Goal: Transaction & Acquisition: Purchase product/service

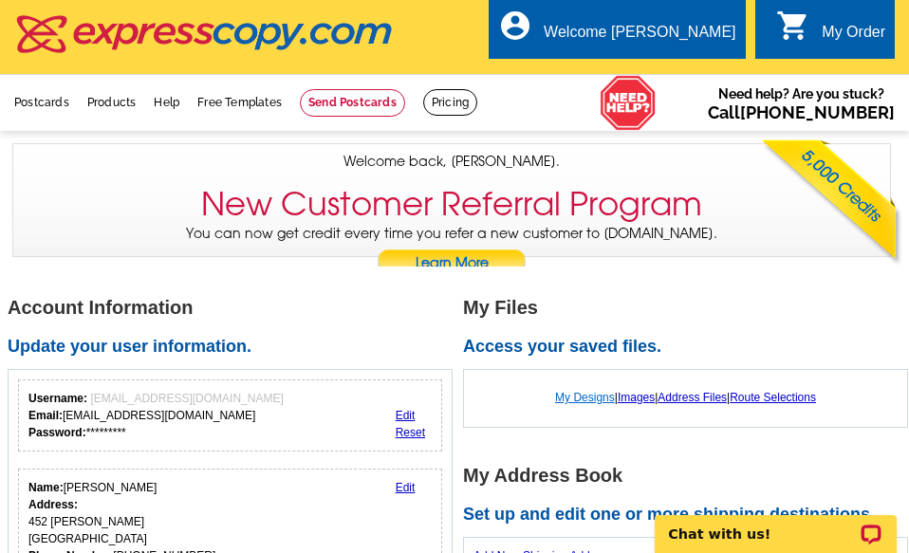
click at [587, 396] on link "My Designs" at bounding box center [585, 397] width 60 height 13
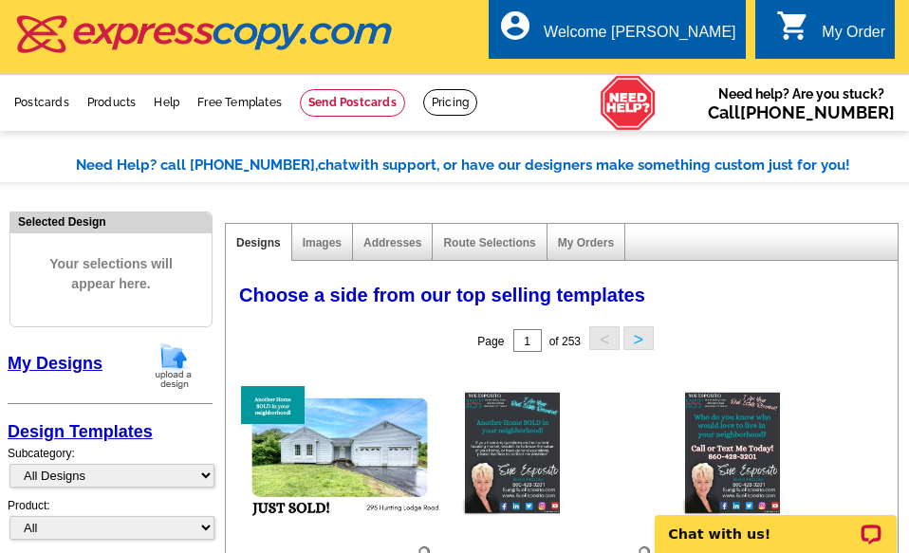
click at [174, 362] on img at bounding box center [173, 366] width 49 height 48
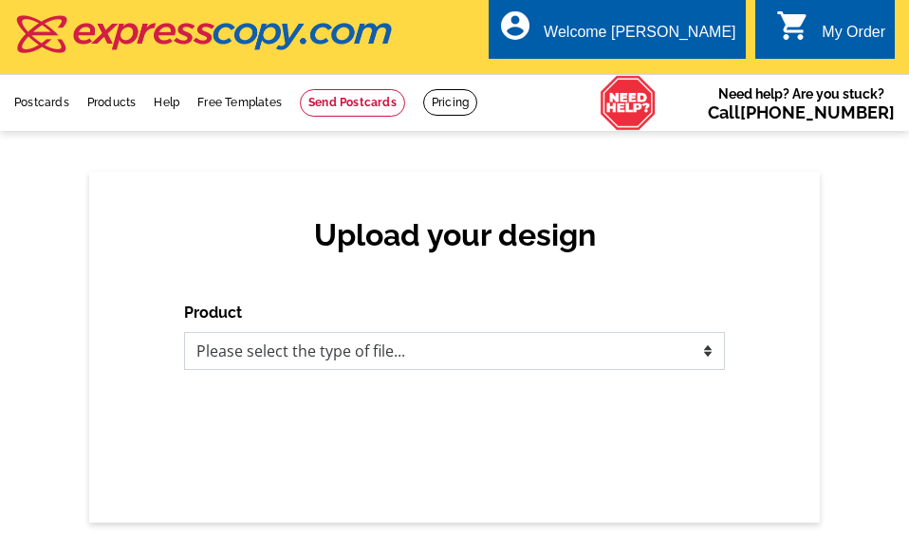
click at [552, 355] on select "Please select the type of file... Postcards Business Cards Letters and flyers G…" at bounding box center [454, 351] width 541 height 38
select select "1"
click at [184, 333] on select "Please select the type of file... Postcards Business Cards Letters and flyers G…" at bounding box center [454, 351] width 541 height 38
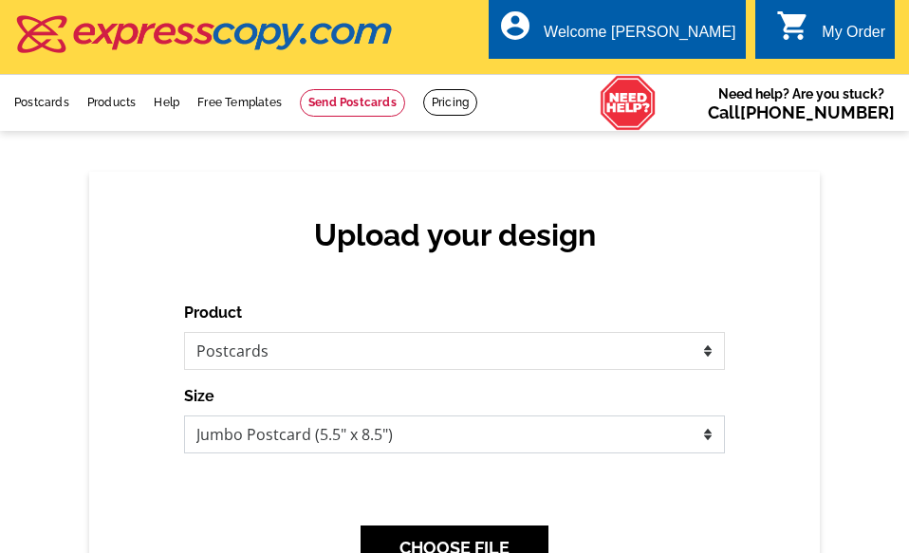
click at [356, 433] on select "Jumbo Postcard (5.5" x 8.5") Regular Postcard (4.25" x 5.6") Panoramic Postcard…" at bounding box center [454, 435] width 541 height 38
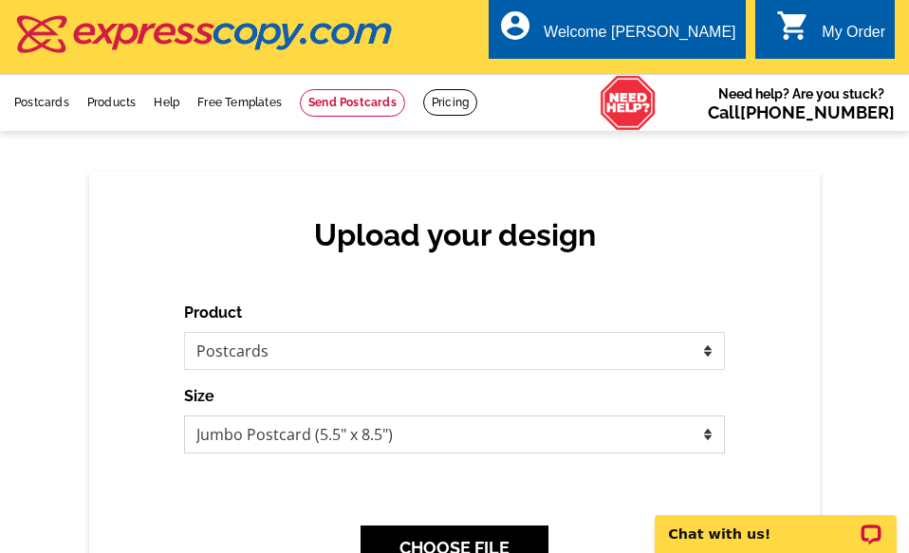
click at [184, 417] on select "Jumbo Postcard (5.5" x 8.5") Regular Postcard (4.25" x 5.6") Panoramic Postcard…" at bounding box center [454, 435] width 541 height 38
click at [477, 528] on button "CHOOSE FILE" at bounding box center [455, 548] width 188 height 45
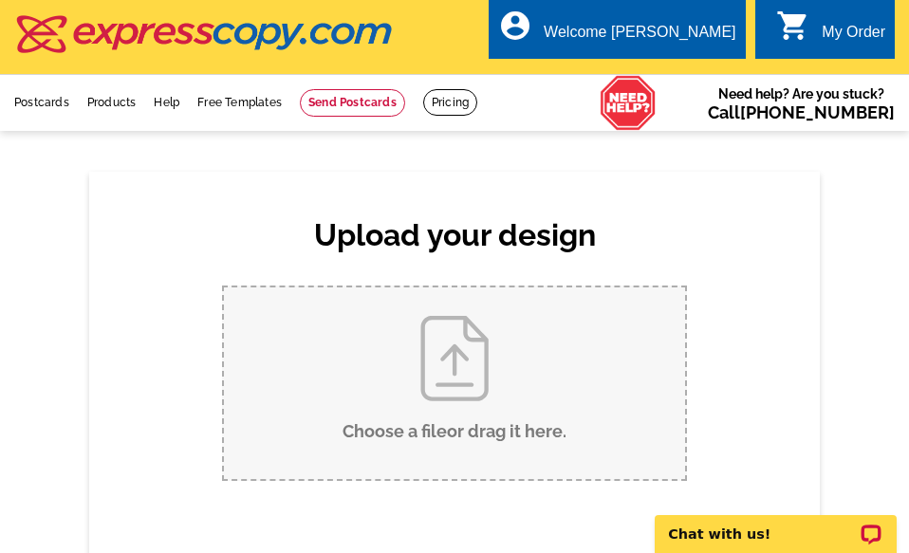
click at [464, 361] on input "Choose a file or drag it here ." at bounding box center [454, 384] width 461 height 192
type input "C:\fakepath\Jumbo JL 16 Westgate Lane.pdf"
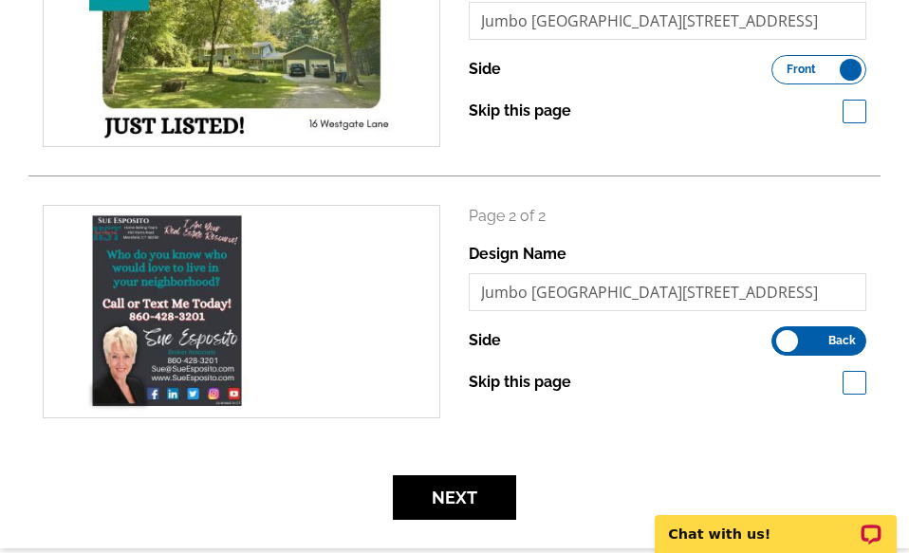
scroll to position [475, 0]
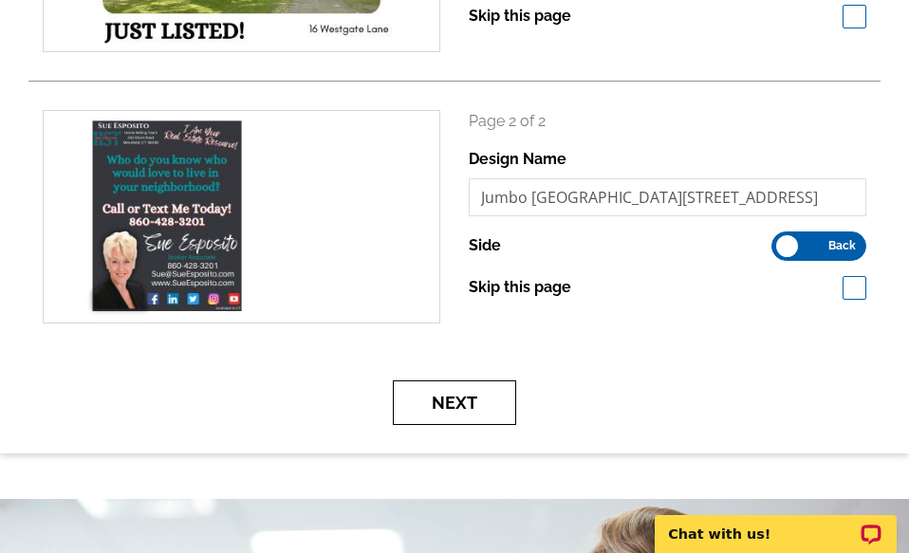
click at [453, 396] on button "Next" at bounding box center [454, 403] width 123 height 45
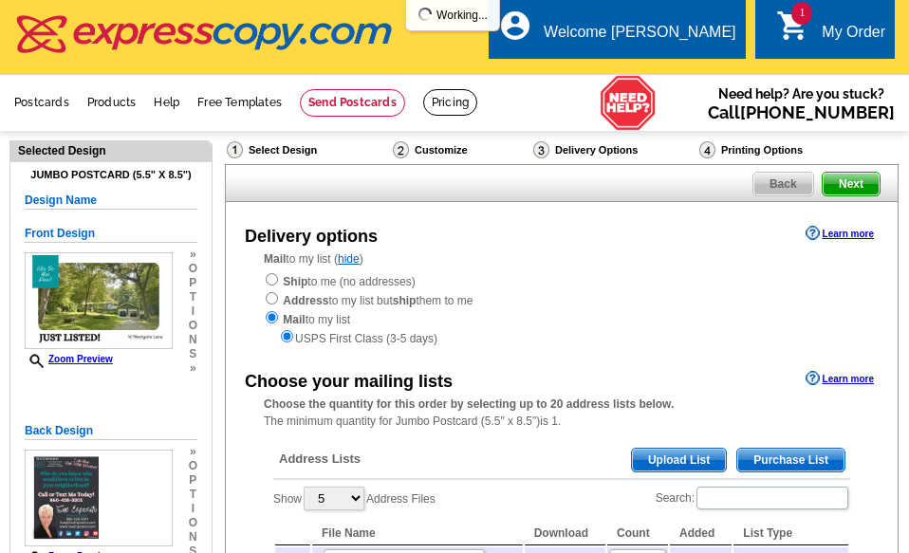
click at [659, 457] on span "Upload List" at bounding box center [679, 460] width 94 height 23
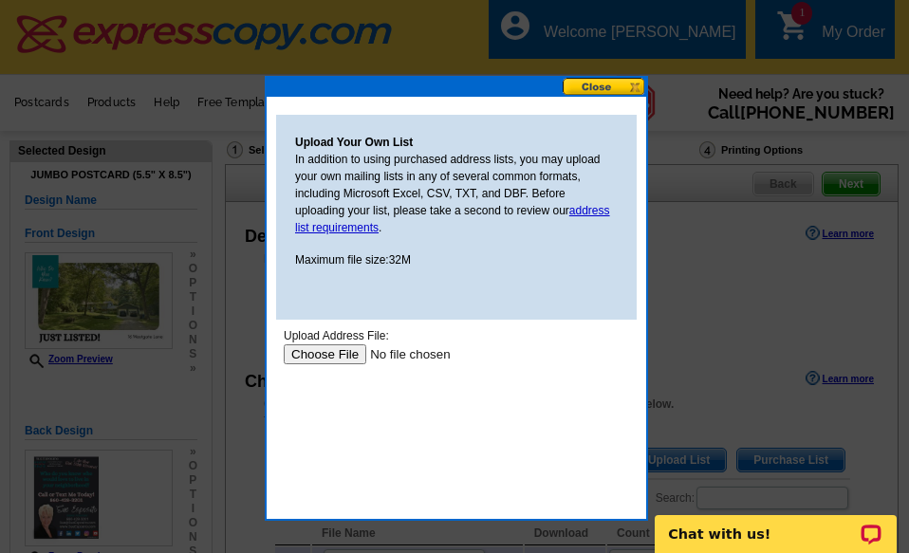
click at [344, 352] on input "file" at bounding box center [404, 355] width 240 height 20
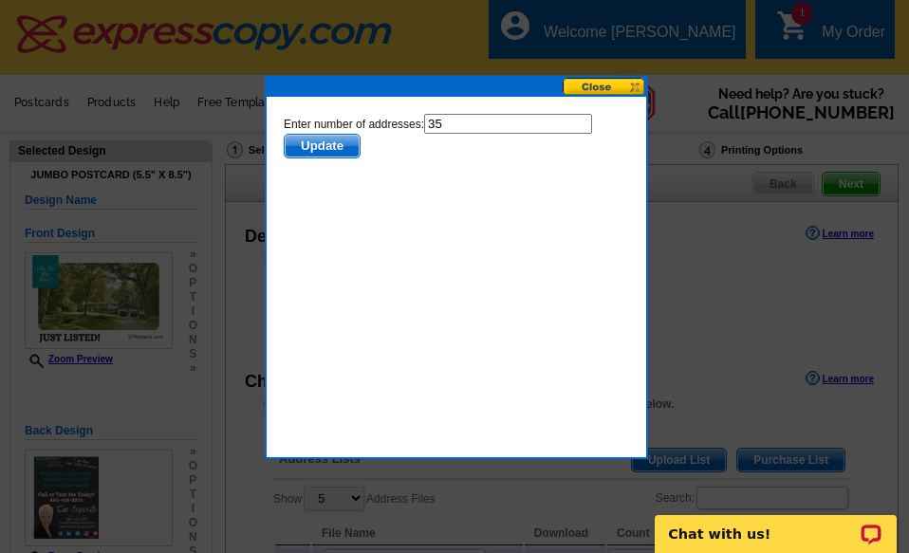
click at [324, 140] on span "Update" at bounding box center [322, 146] width 75 height 23
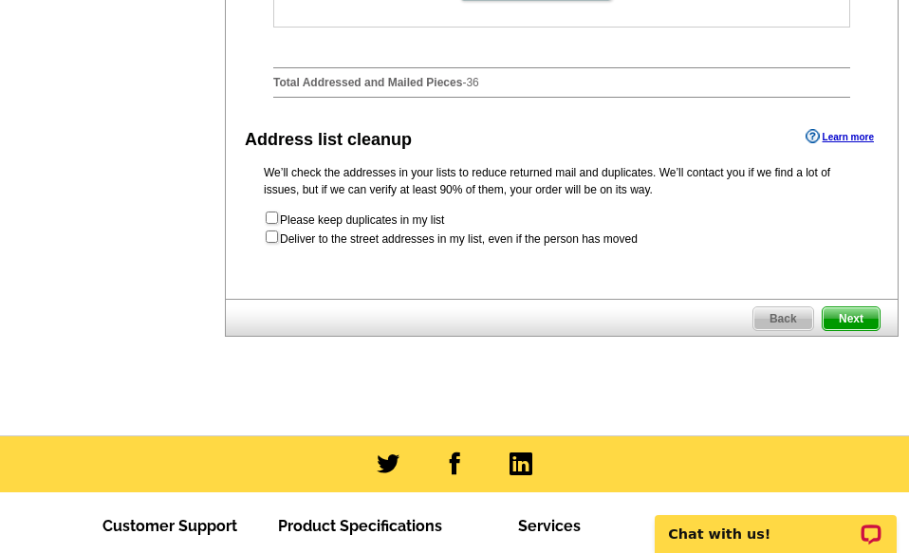
click at [855, 330] on span "Next" at bounding box center [851, 319] width 57 height 23
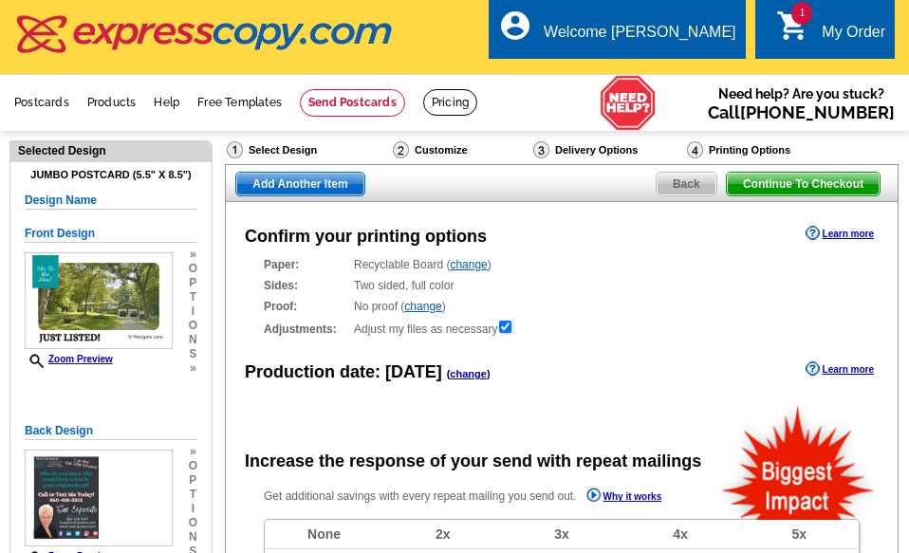
radio input "false"
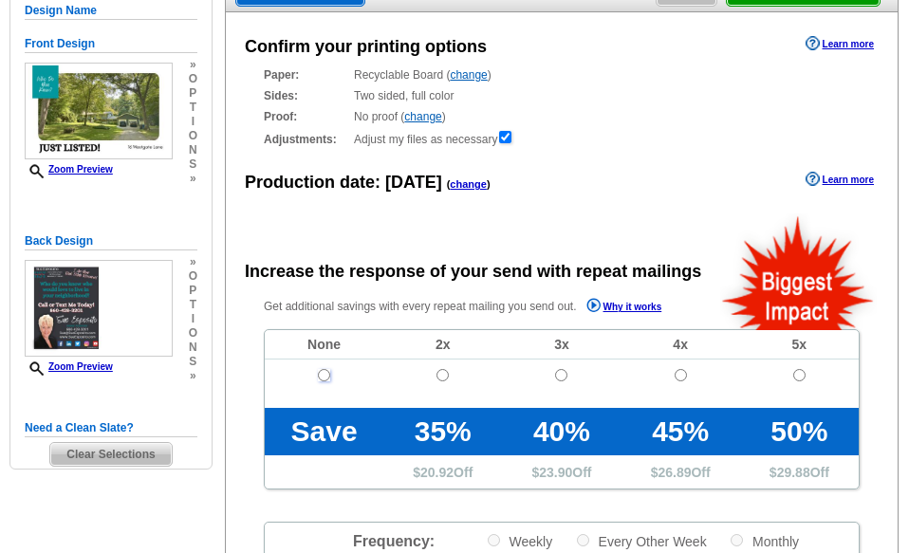
click at [327, 373] on input "radio" at bounding box center [324, 375] width 12 height 12
radio input "true"
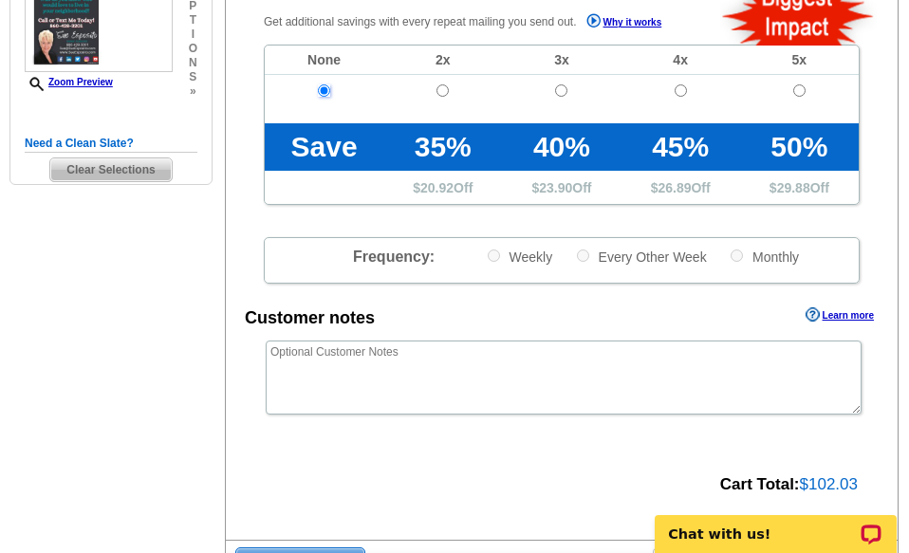
scroll to position [664, 0]
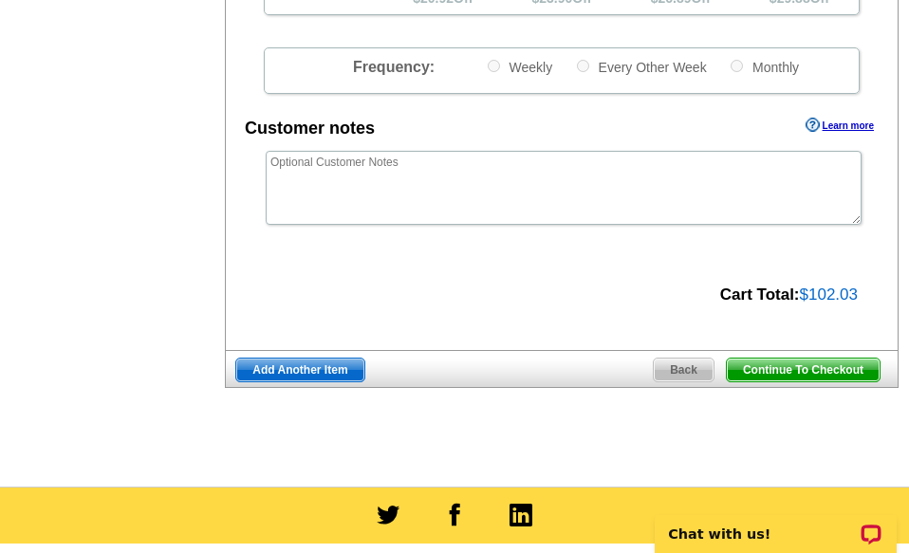
click at [830, 370] on span "Continue To Checkout" at bounding box center [803, 370] width 153 height 23
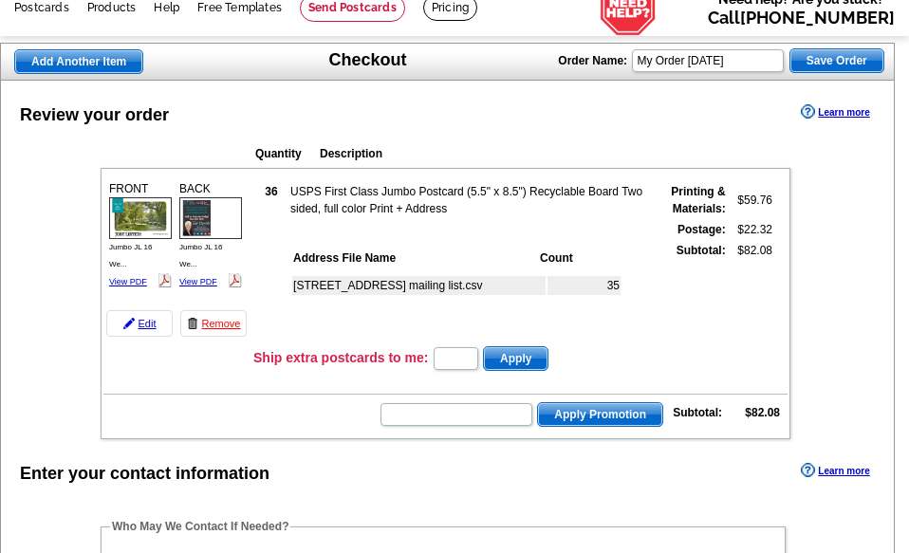
scroll to position [190, 0]
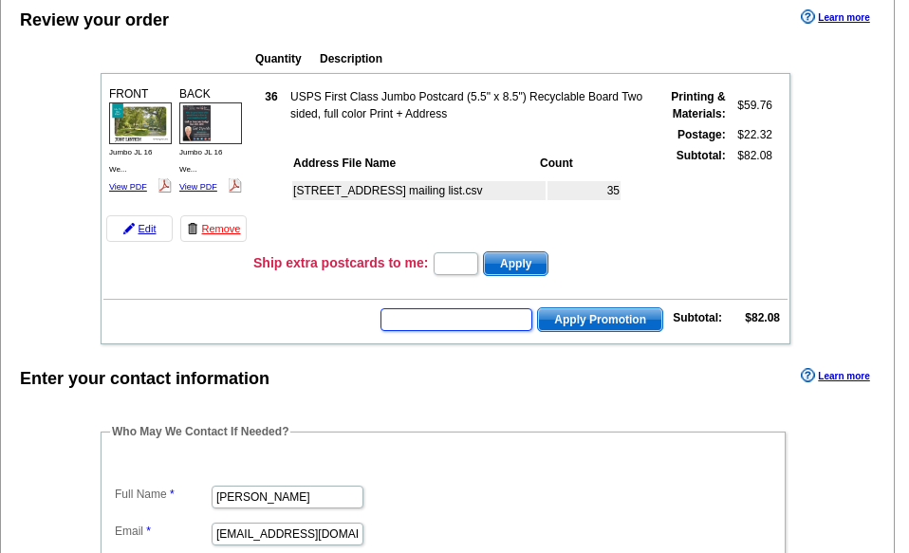
click at [401, 319] on input "text" at bounding box center [457, 319] width 152 height 23
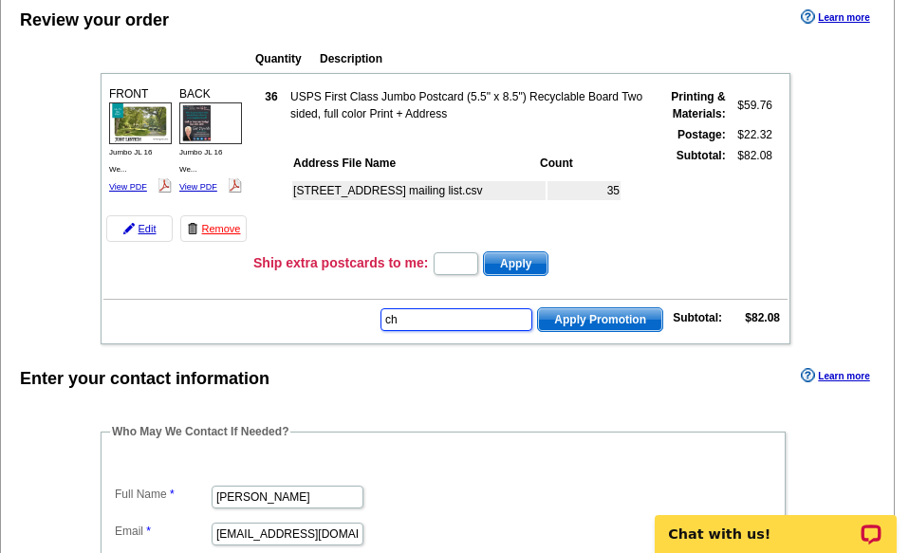
scroll to position [0, 0]
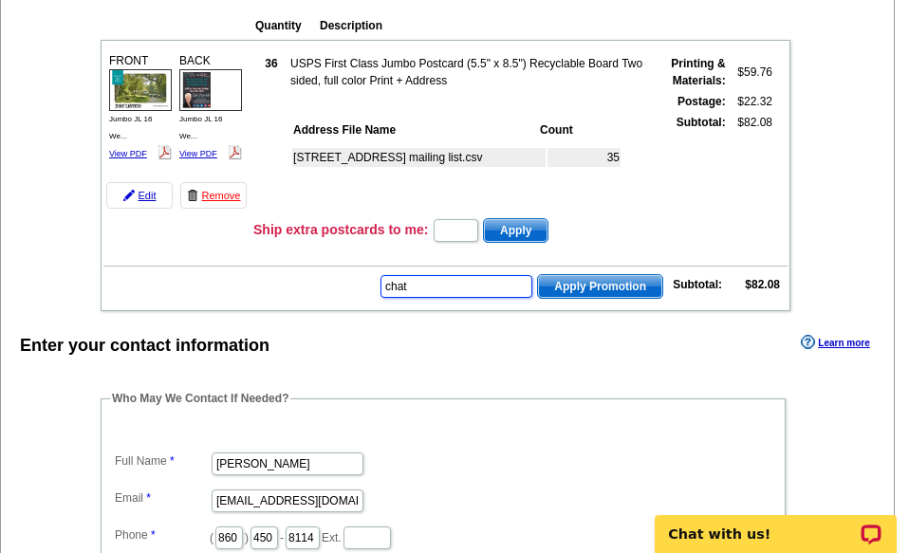
click at [430, 286] on input "chat" at bounding box center [457, 286] width 152 height 23
type input "chat 20"
click at [608, 285] on span "Apply Promotion" at bounding box center [600, 286] width 124 height 23
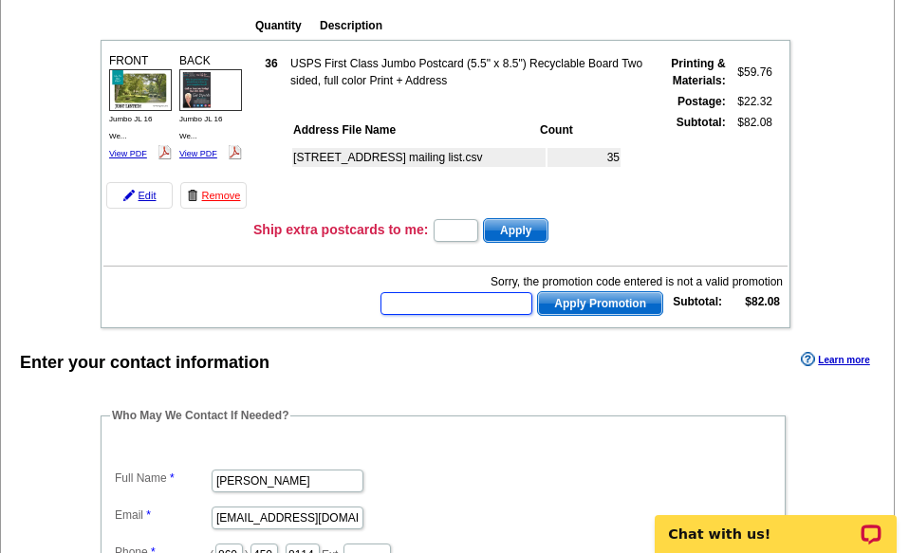
click at [423, 299] on input "text" at bounding box center [457, 303] width 152 height 23
type input "h"
type input "chat20"
click at [591, 307] on span "Apply Promotion" at bounding box center [600, 303] width 124 height 23
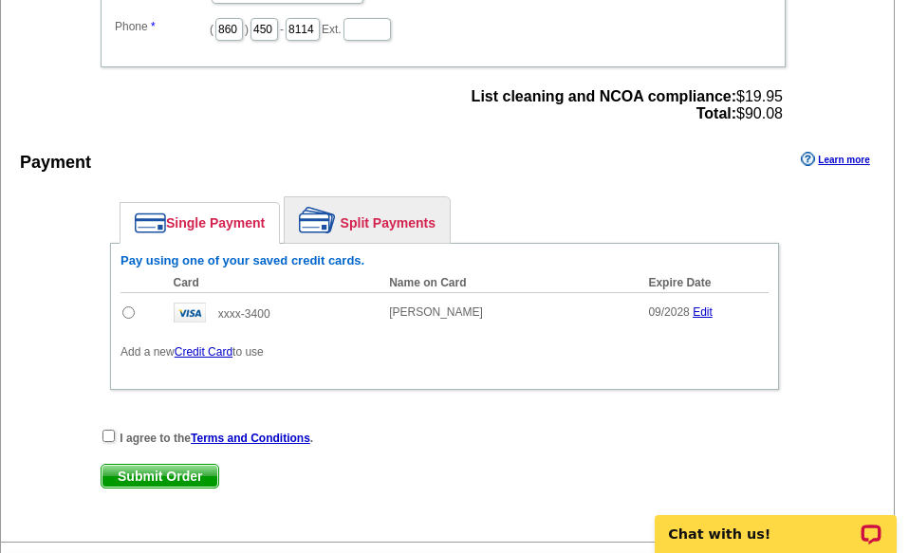
scroll to position [887, 0]
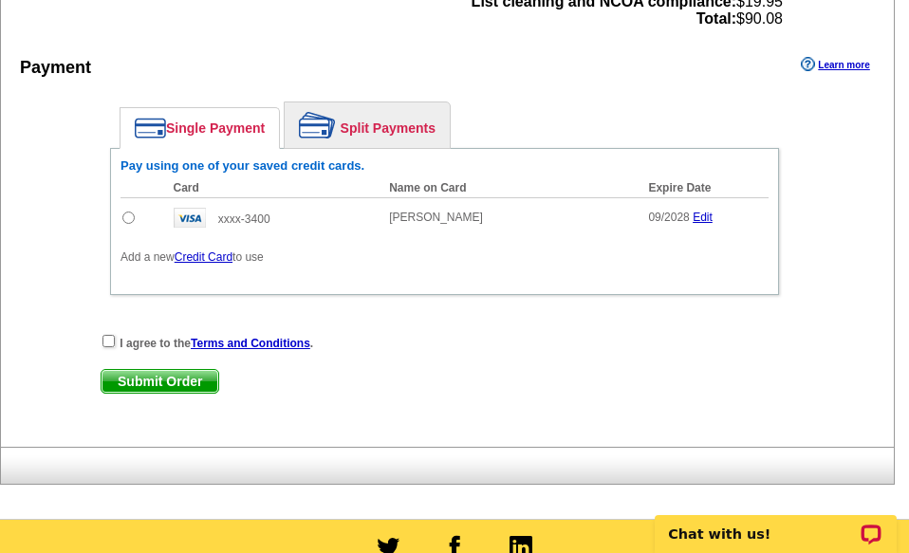
click at [131, 215] on input "radio" at bounding box center [128, 218] width 12 height 12
radio input "true"
click at [106, 339] on input "checkbox" at bounding box center [109, 341] width 12 height 12
checkbox input "true"
click at [145, 379] on span "Submit Order" at bounding box center [160, 381] width 117 height 23
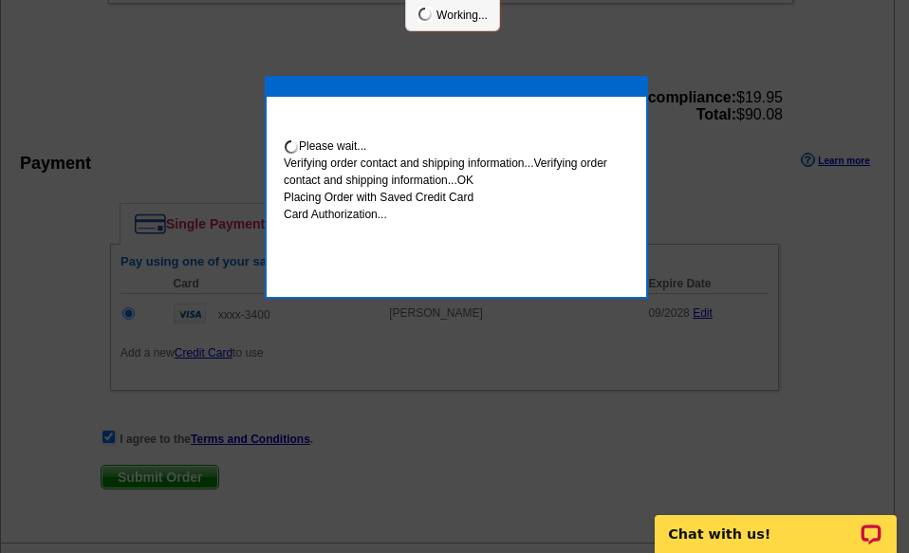
scroll to position [983, 0]
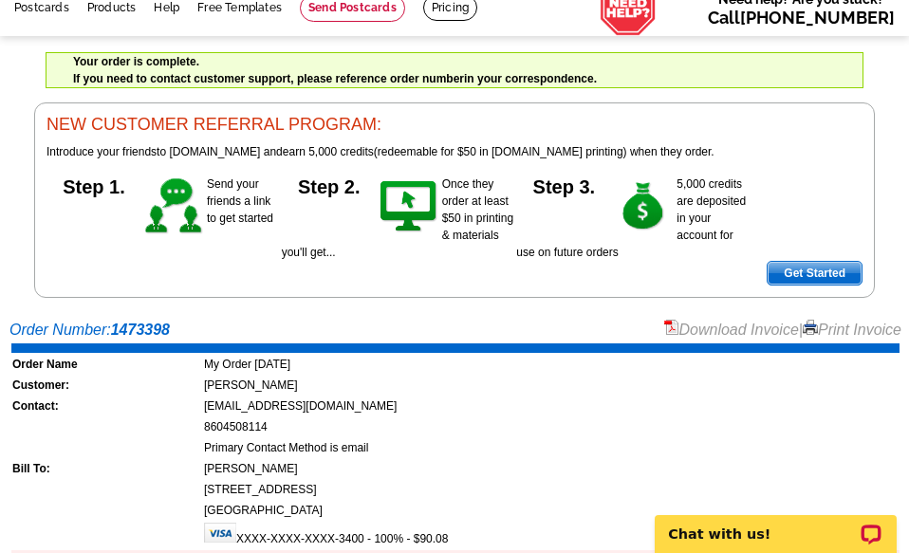
scroll to position [190, 0]
